Goal: Task Accomplishment & Management: Use online tool/utility

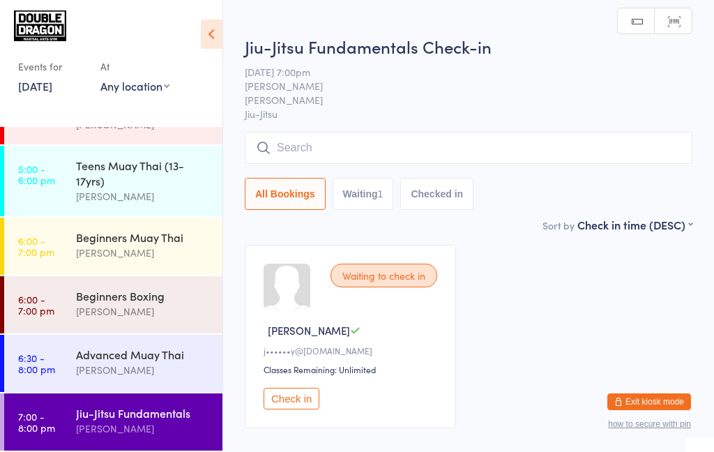
click at [374, 149] on input "search" at bounding box center [468, 148] width 447 height 32
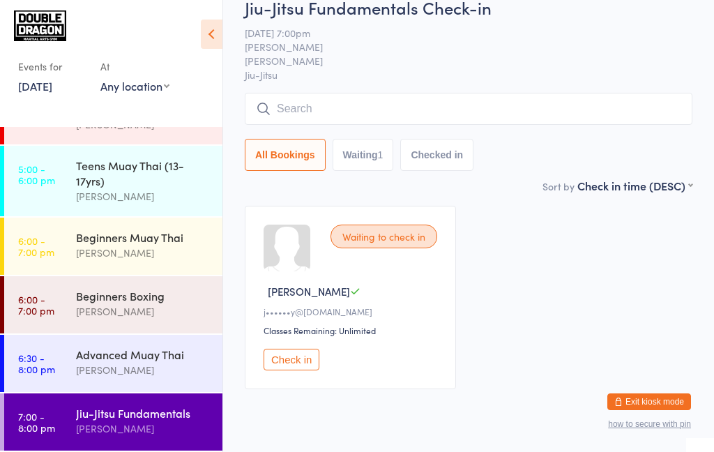
scroll to position [74, 0]
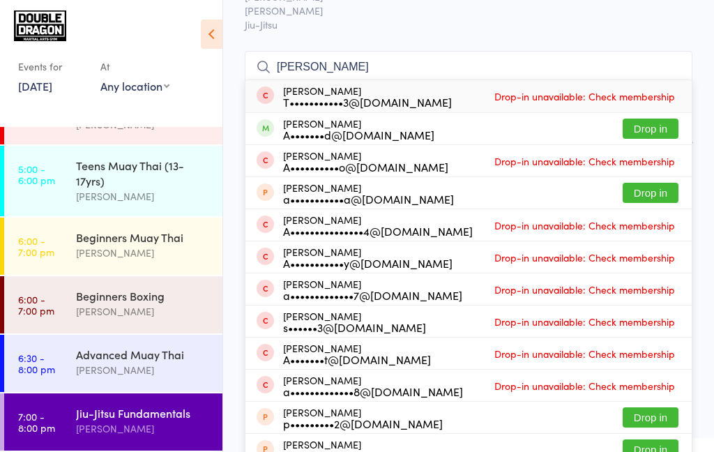
type input "[PERSON_NAME]"
click at [650, 132] on button "Drop in" at bounding box center [650, 128] width 56 height 20
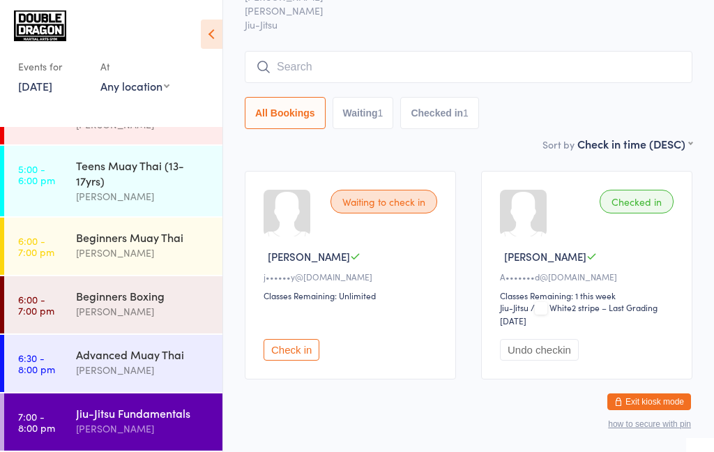
click at [92, 429] on div "[PERSON_NAME]" at bounding box center [143, 428] width 135 height 16
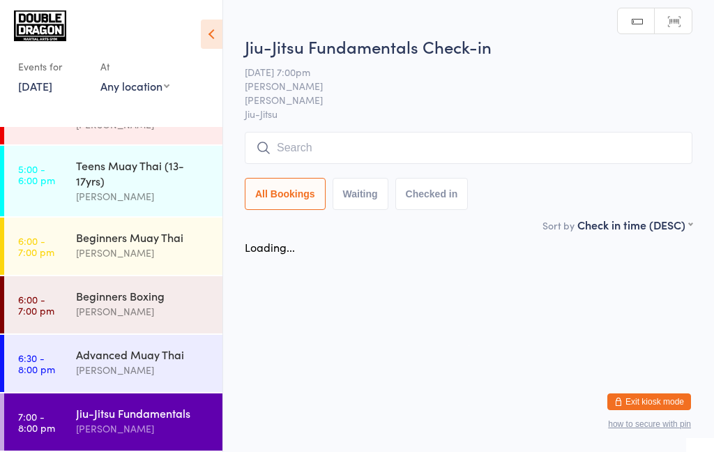
scroll to position [0, 0]
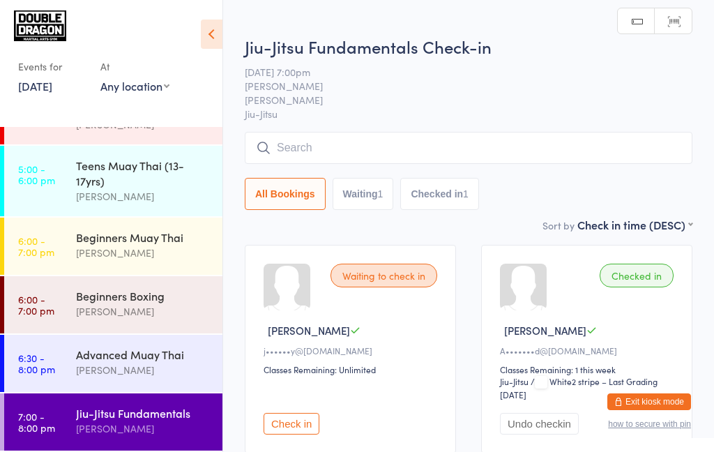
click at [99, 426] on div "[PERSON_NAME]" at bounding box center [143, 428] width 135 height 16
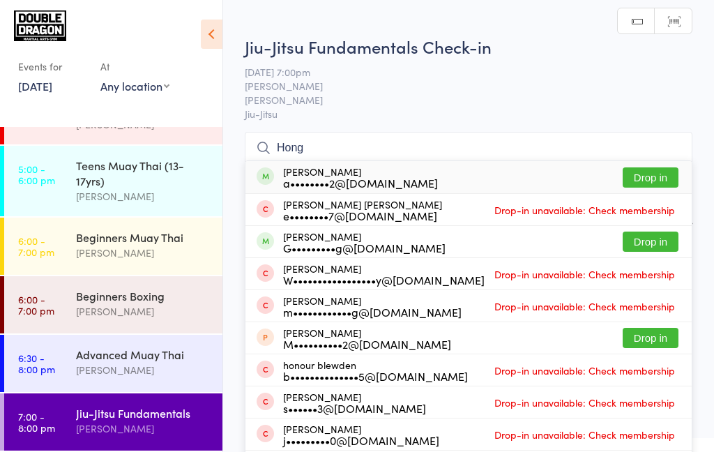
type input "Hong"
click at [645, 182] on button "Drop in" at bounding box center [650, 177] width 56 height 20
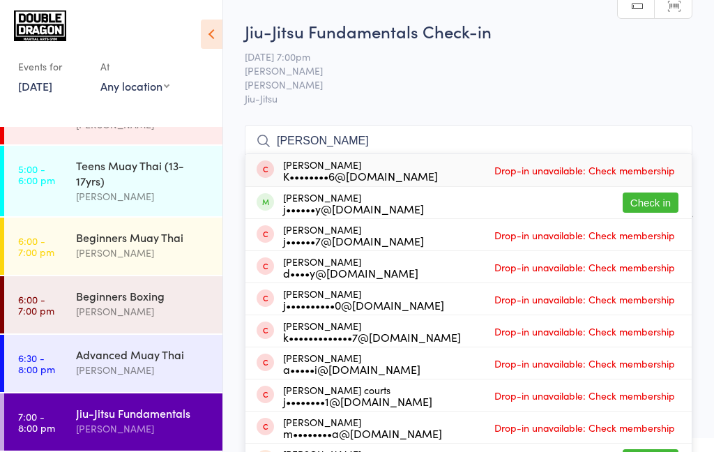
type input "[PERSON_NAME]"
click at [647, 208] on button "Check in" at bounding box center [650, 202] width 56 height 20
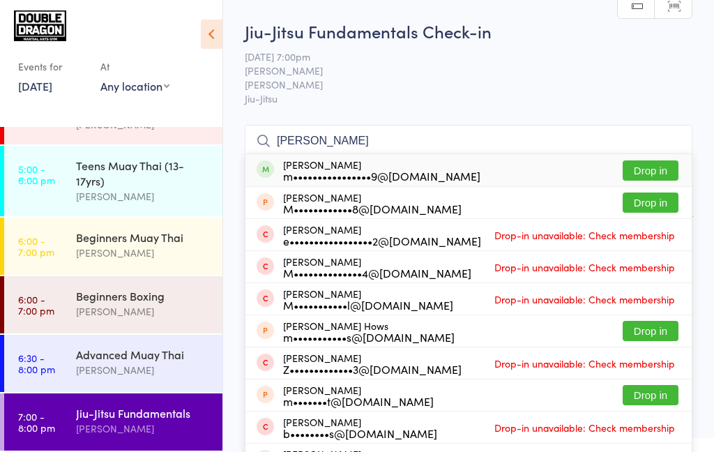
type input "[PERSON_NAME]"
click at [661, 172] on button "Drop in" at bounding box center [650, 170] width 56 height 20
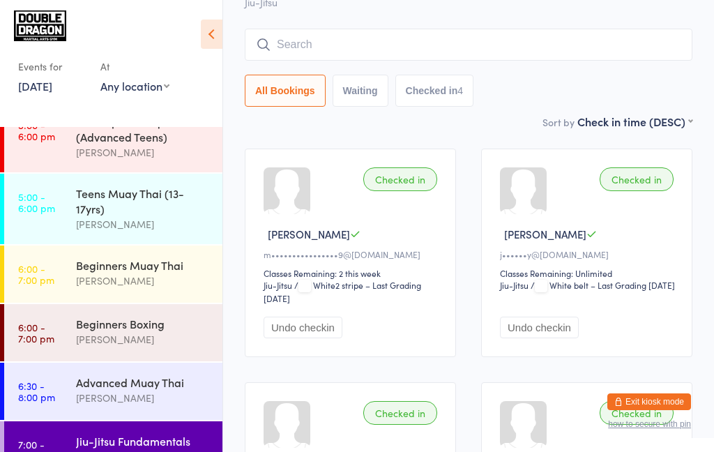
scroll to position [171, 0]
